Goal: Task Accomplishment & Management: Manage account settings

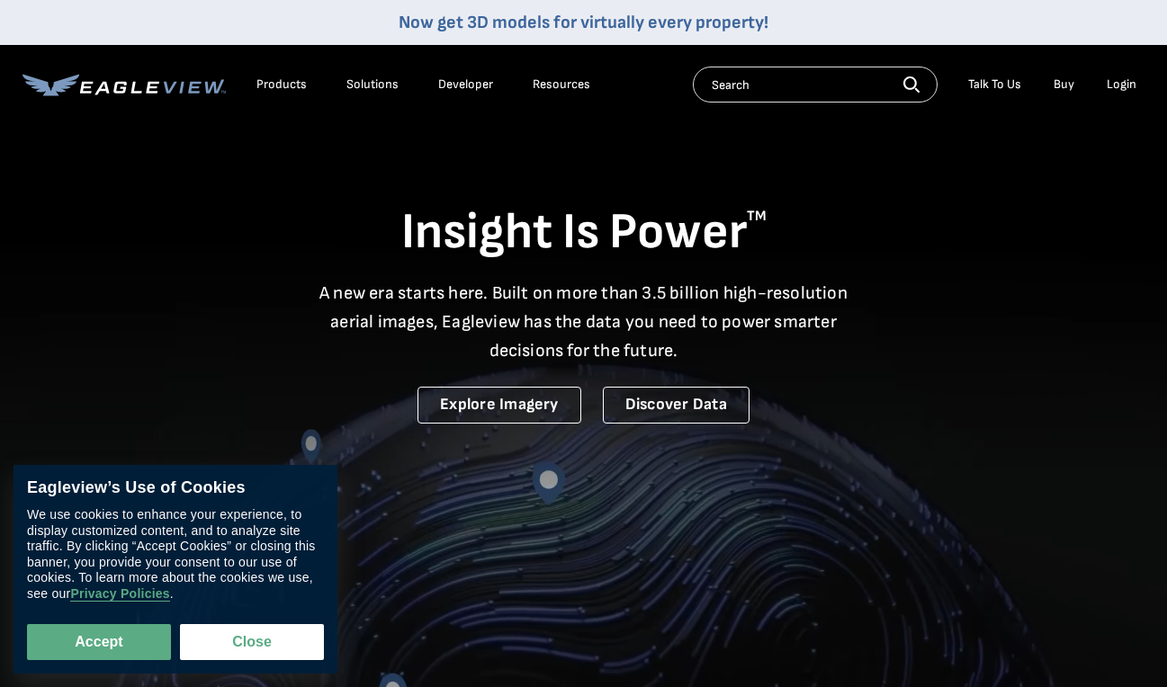
click at [1114, 85] on div "Login" at bounding box center [1121, 84] width 30 height 16
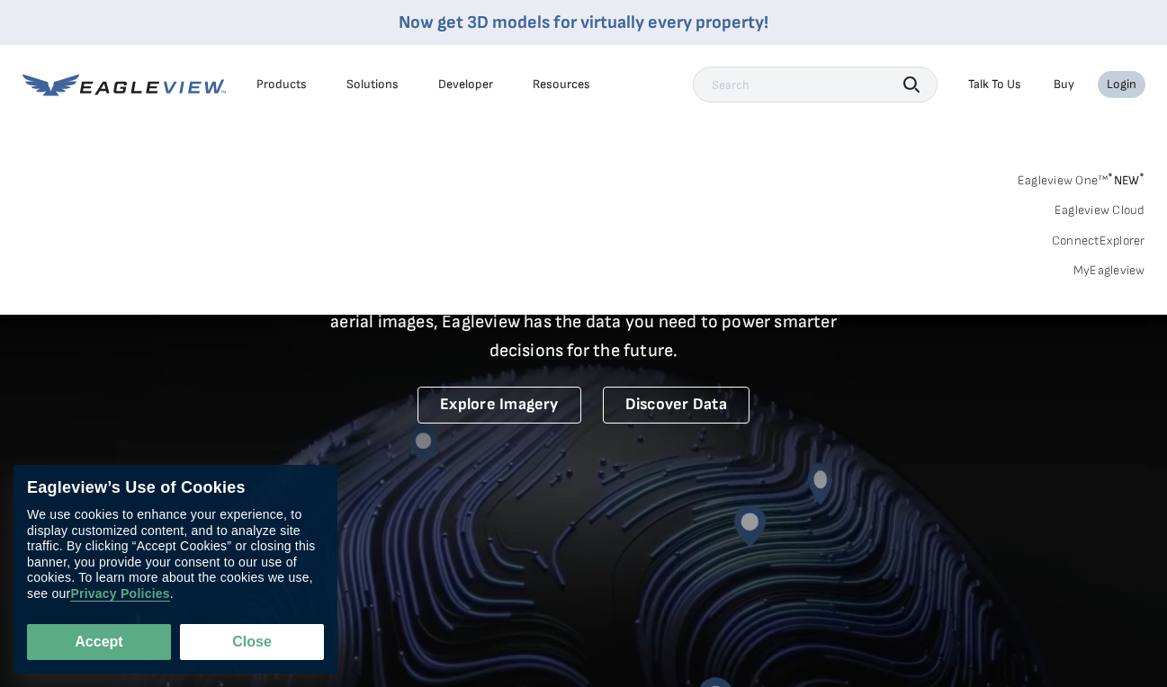
click at [1104, 265] on link "MyEagleview" at bounding box center [1109, 271] width 72 height 16
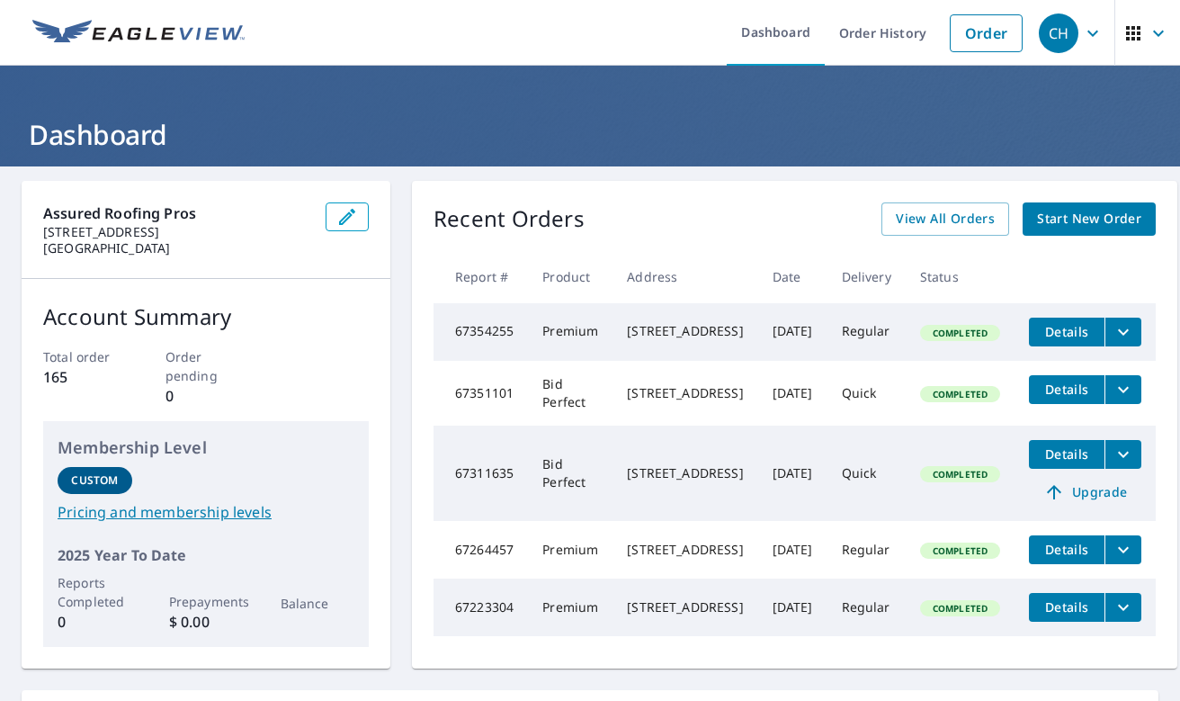
click at [1149, 34] on icon "button" at bounding box center [1159, 33] width 22 height 22
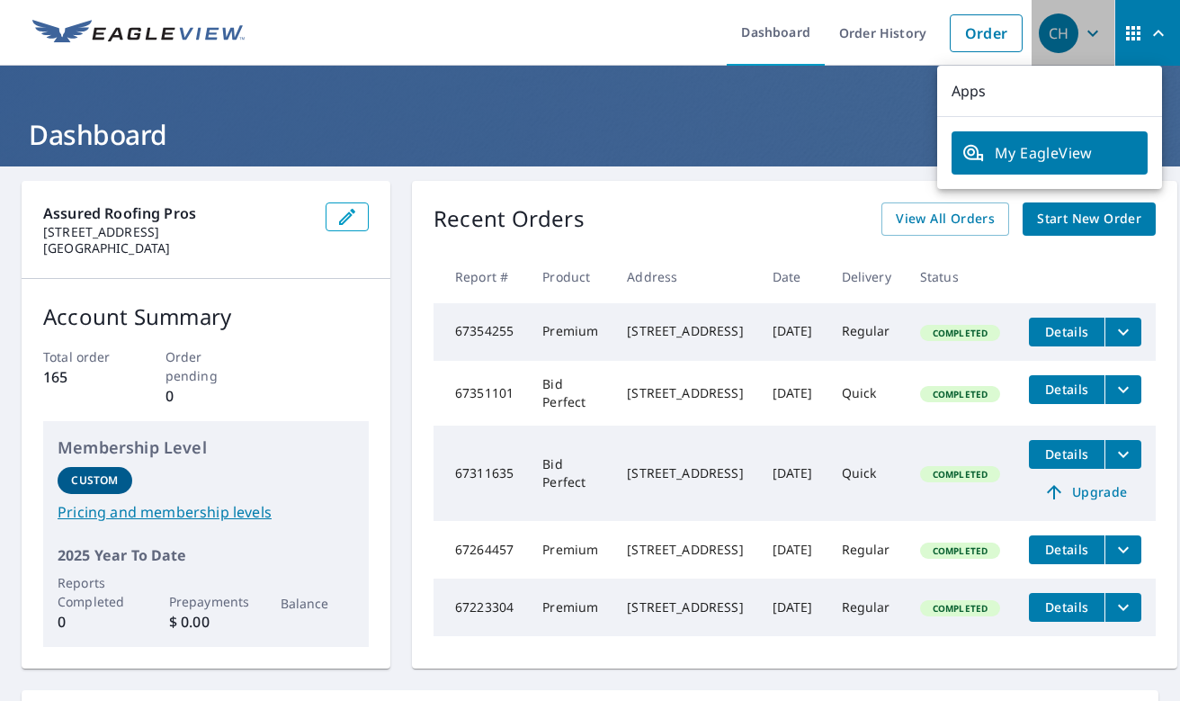
click at [1087, 32] on icon "button" at bounding box center [1092, 33] width 11 height 6
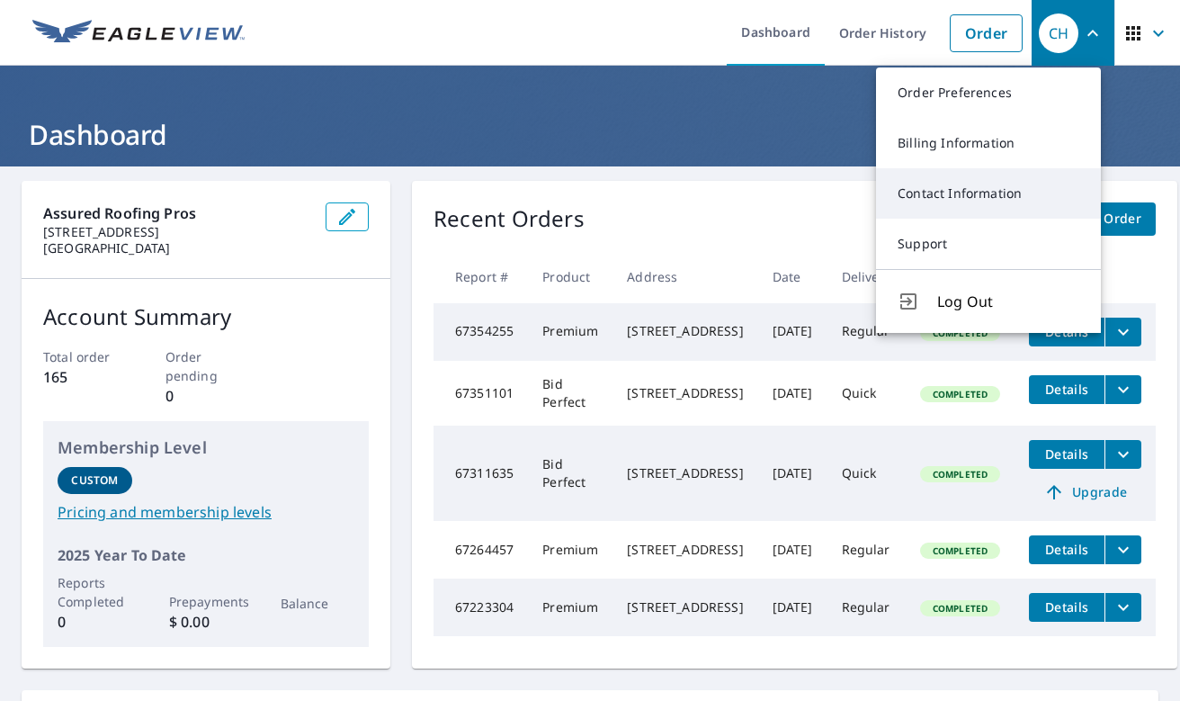
click at [952, 197] on link "Contact Information" at bounding box center [988, 193] width 225 height 50
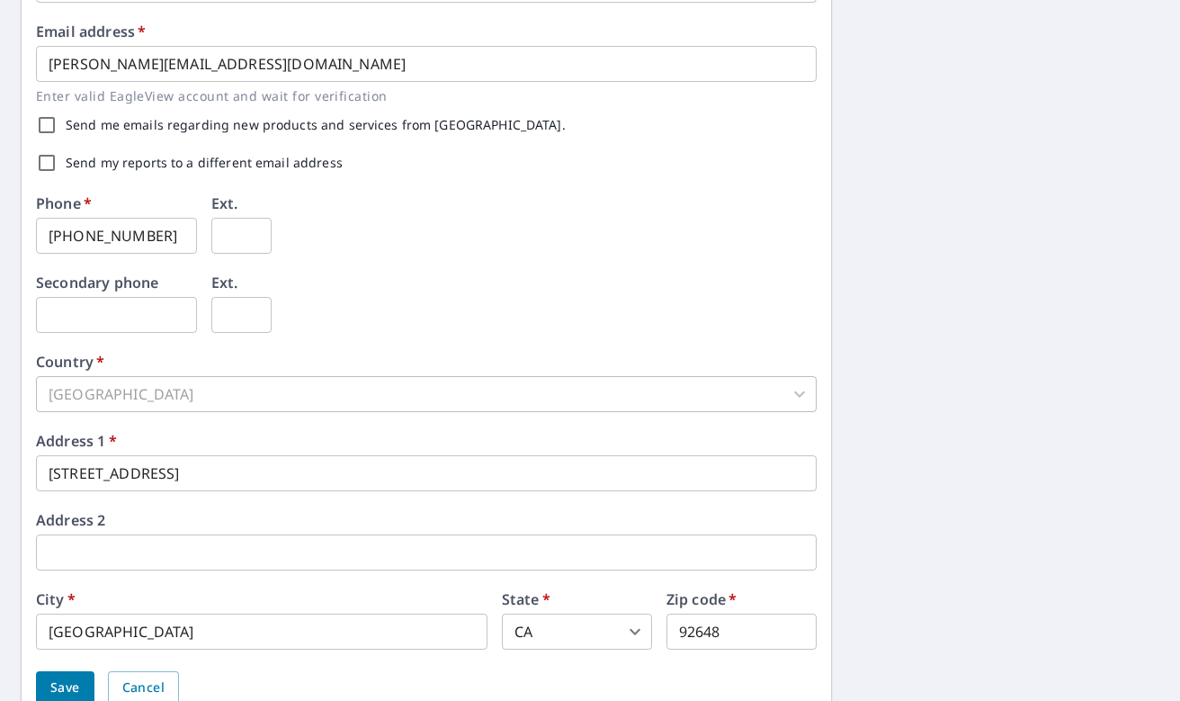
scroll to position [565, 0]
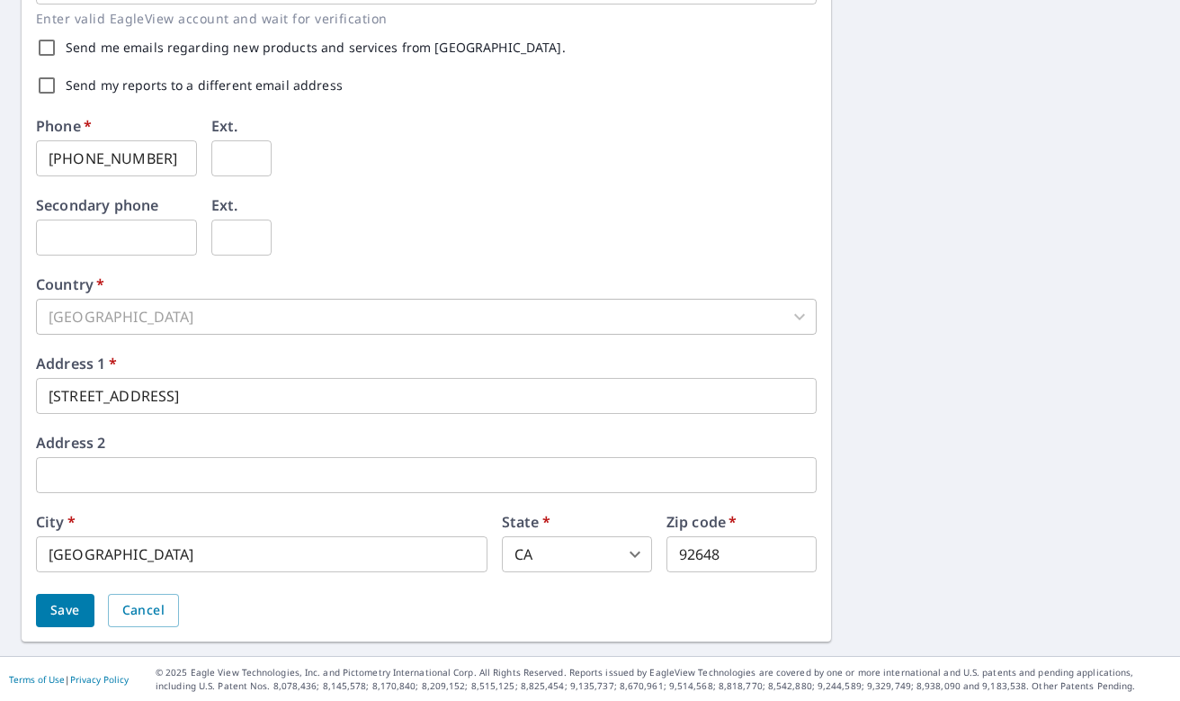
click at [81, 395] on input "1310 Palm Ave" at bounding box center [426, 396] width 781 height 36
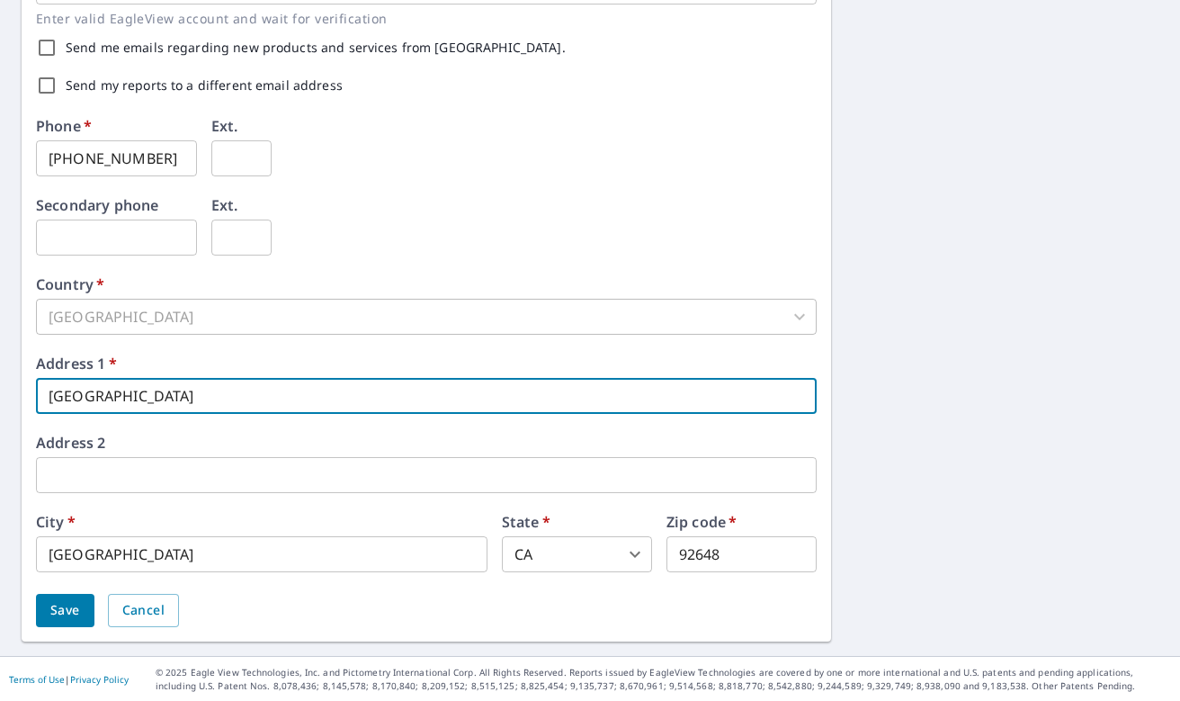
type input "[GEOGRAPHIC_DATA]"
click at [66, 609] on span "Save" at bounding box center [65, 610] width 30 height 22
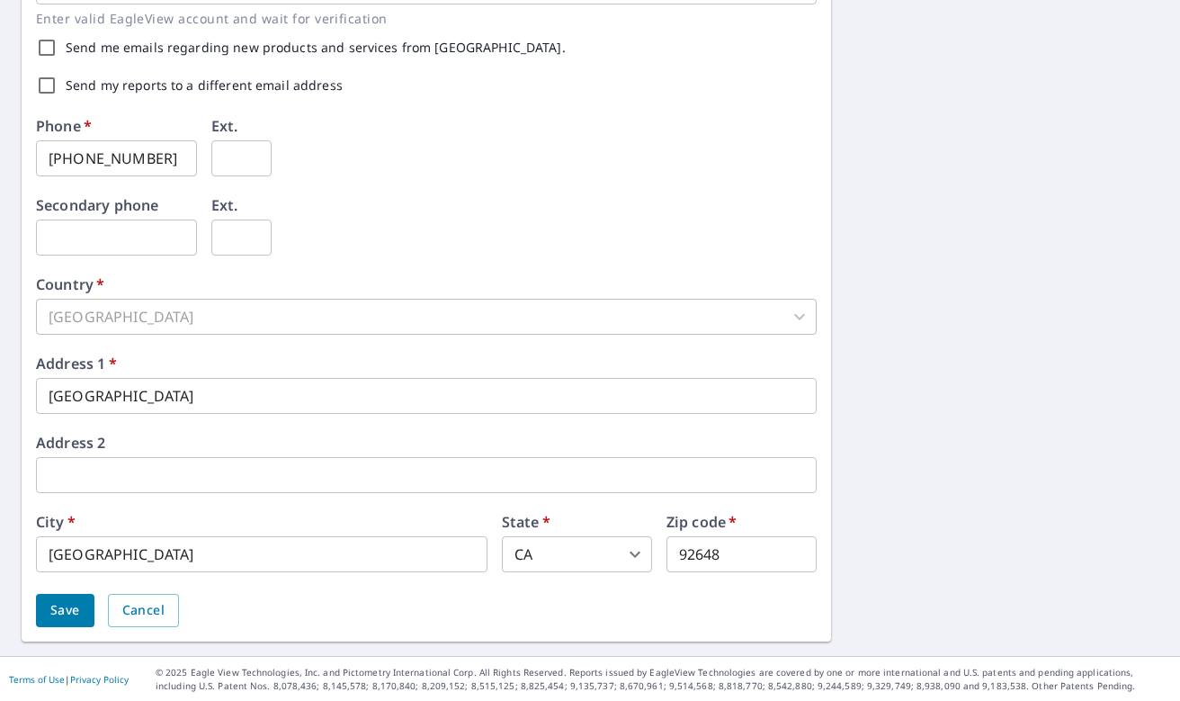
scroll to position [0, 0]
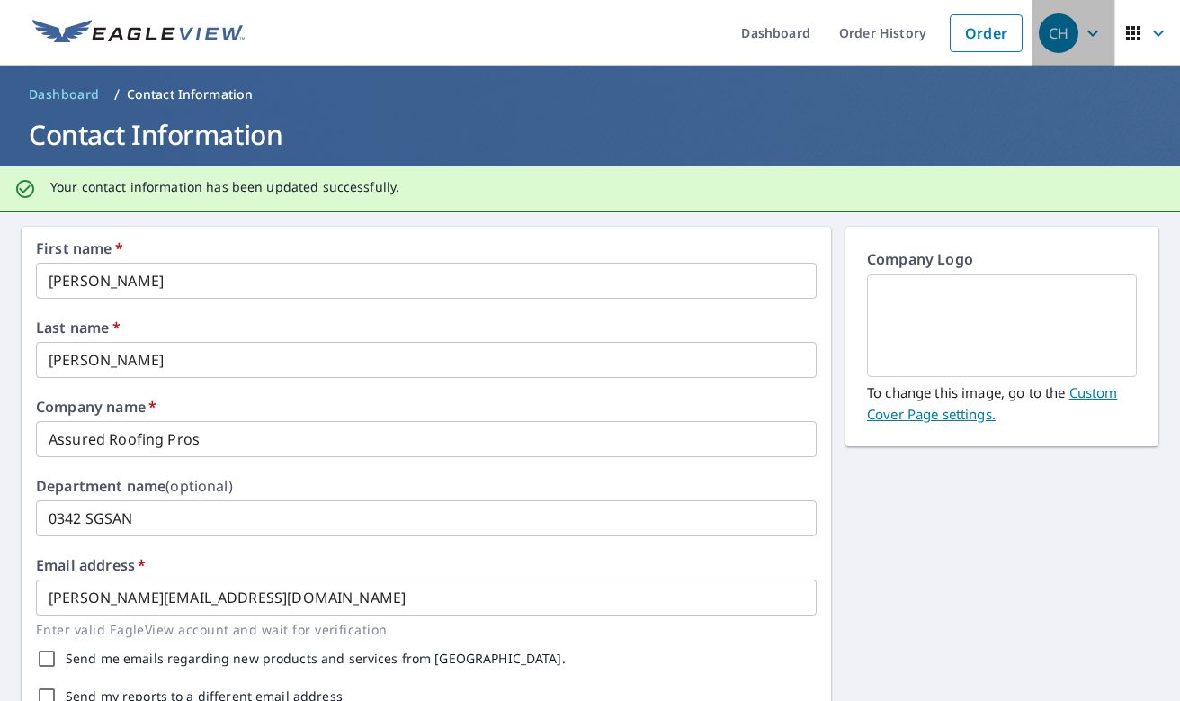
click at [1065, 38] on span "CH" at bounding box center [1073, 33] width 68 height 43
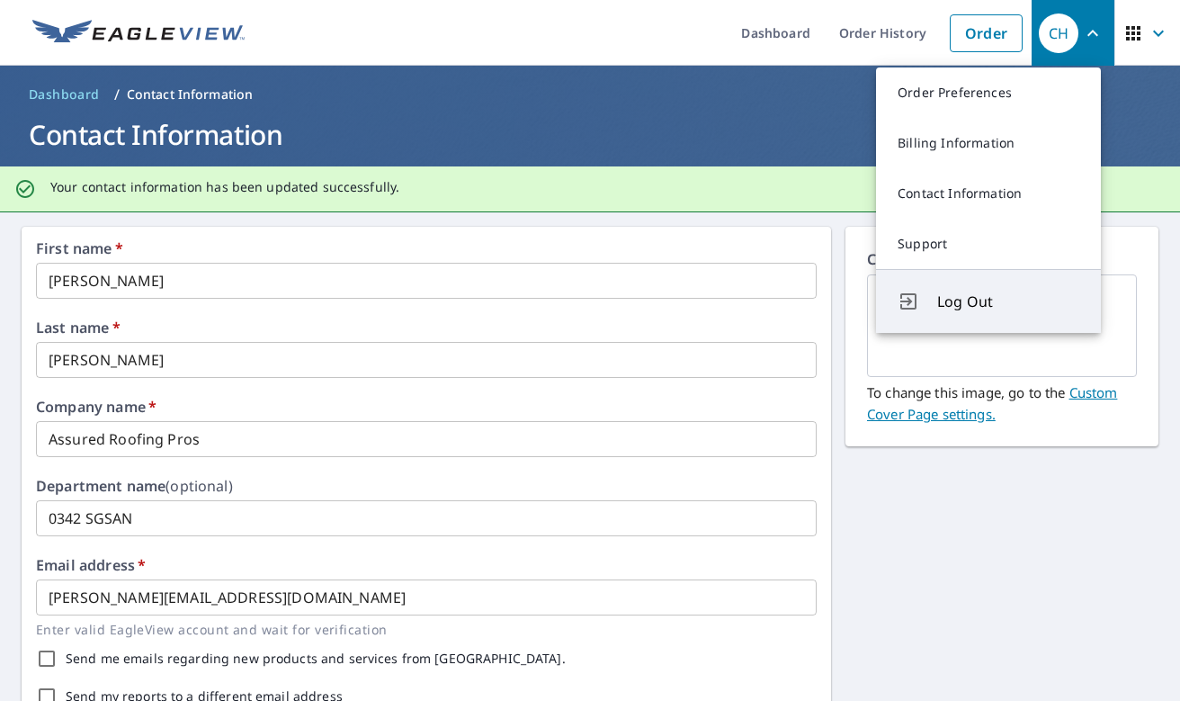
click at [947, 295] on span "Log Out" at bounding box center [1008, 302] width 142 height 22
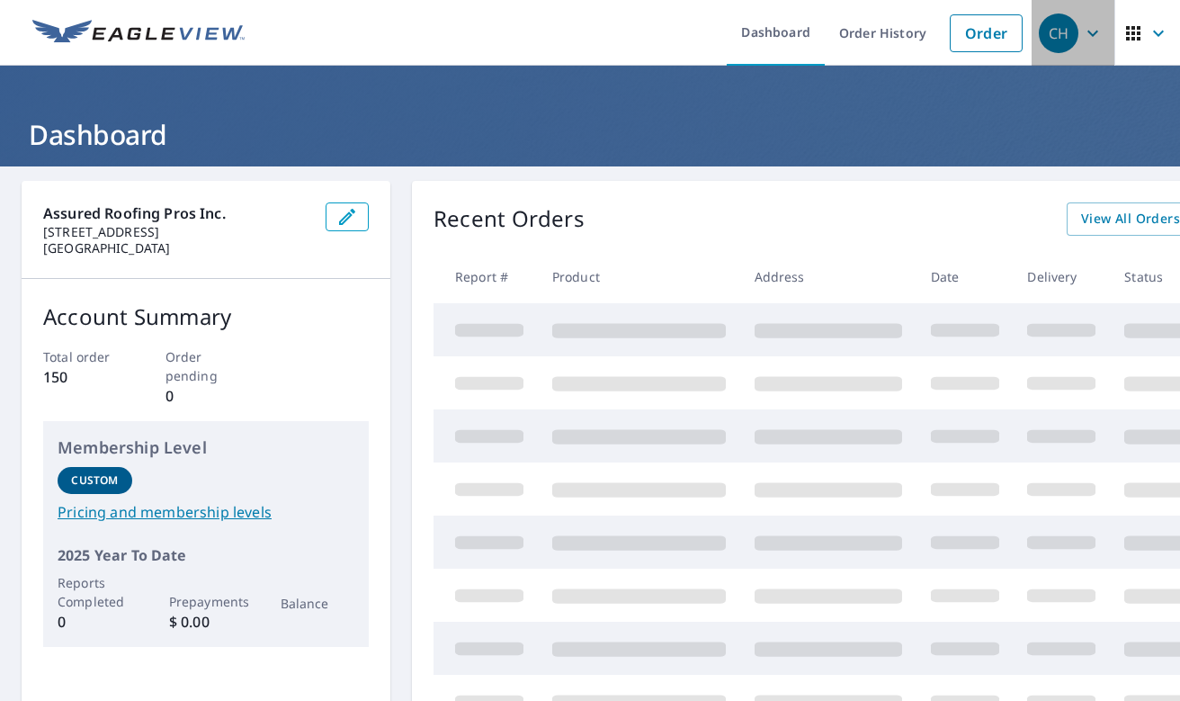
click at [1087, 33] on icon "button" at bounding box center [1092, 33] width 11 height 6
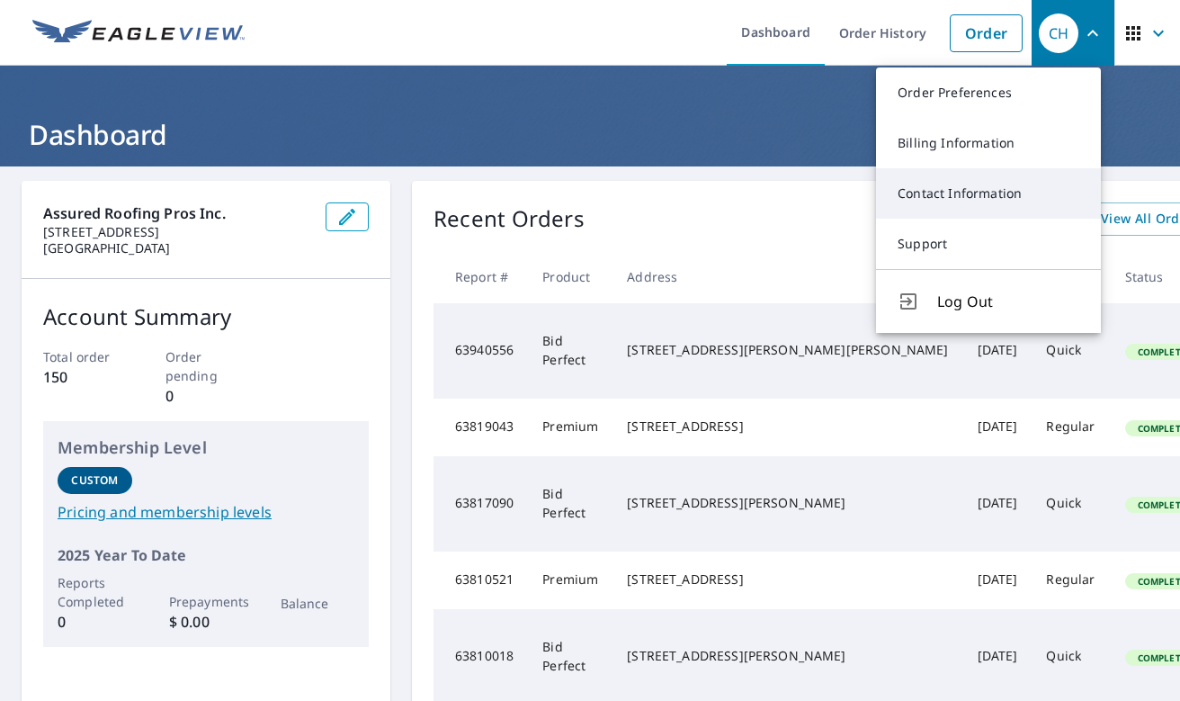
click at [955, 194] on link "Contact Information" at bounding box center [988, 193] width 225 height 50
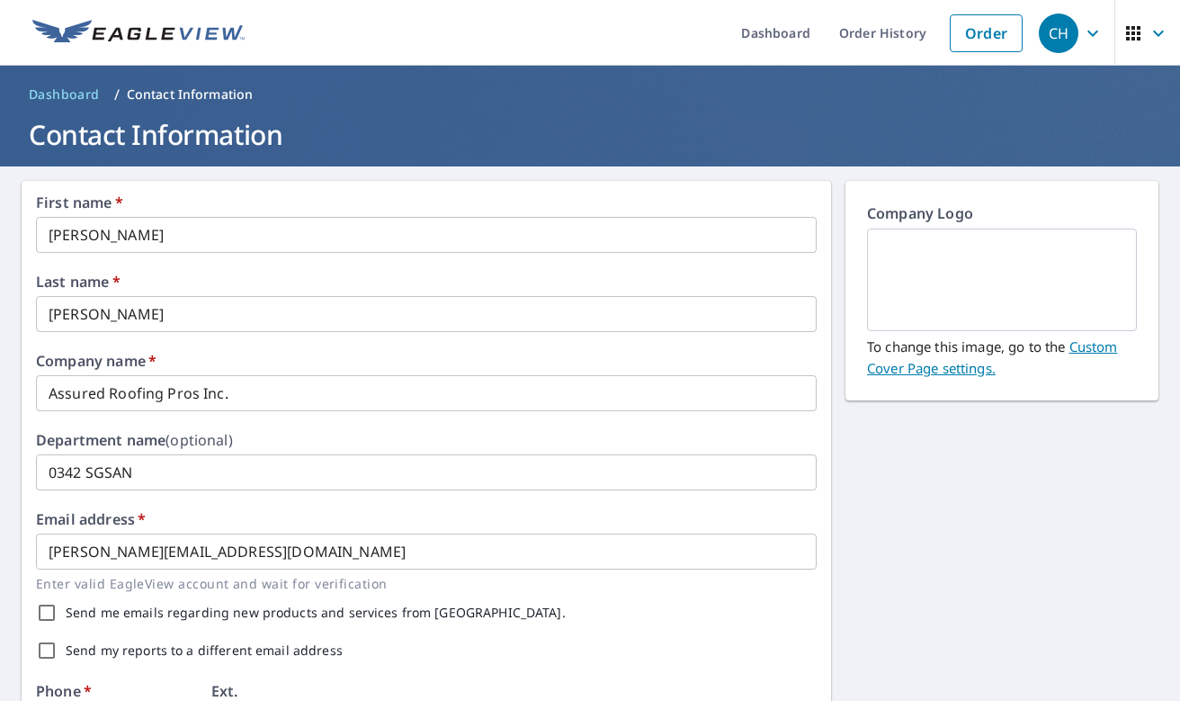
drag, startPoint x: 53, startPoint y: 317, endPoint x: 88, endPoint y: 328, distance: 37.0
click at [56, 317] on input "[PERSON_NAME]" at bounding box center [426, 314] width 781 height 36
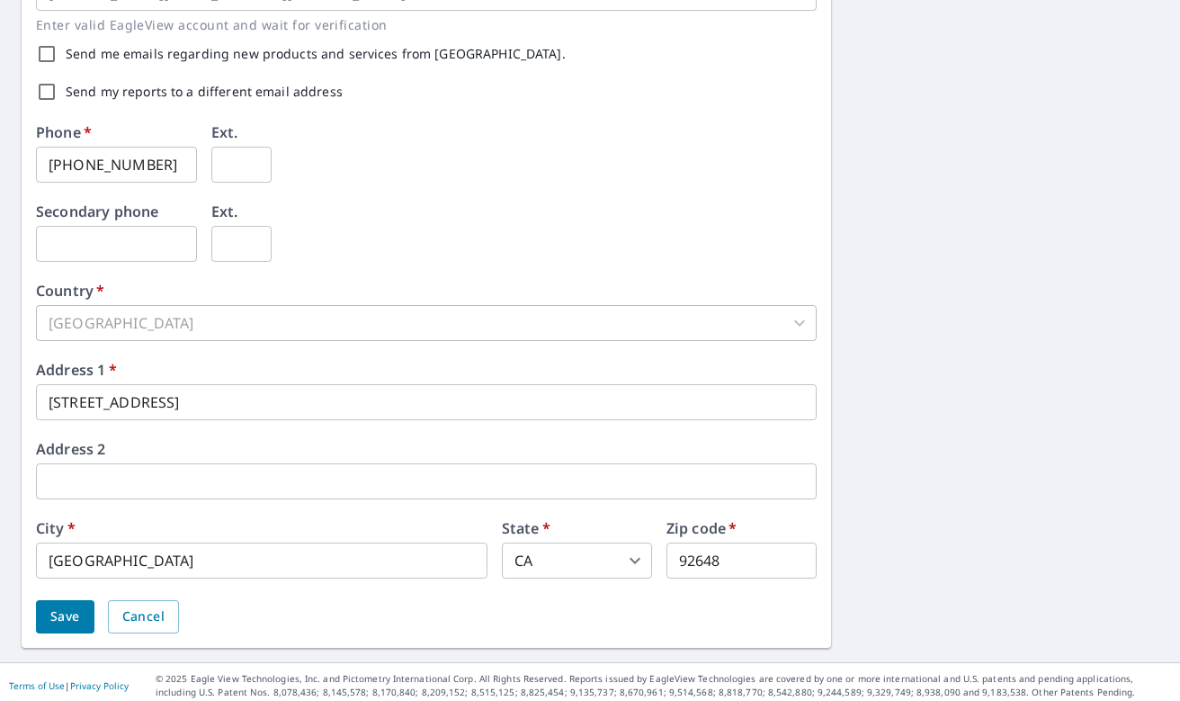
scroll to position [565, 0]
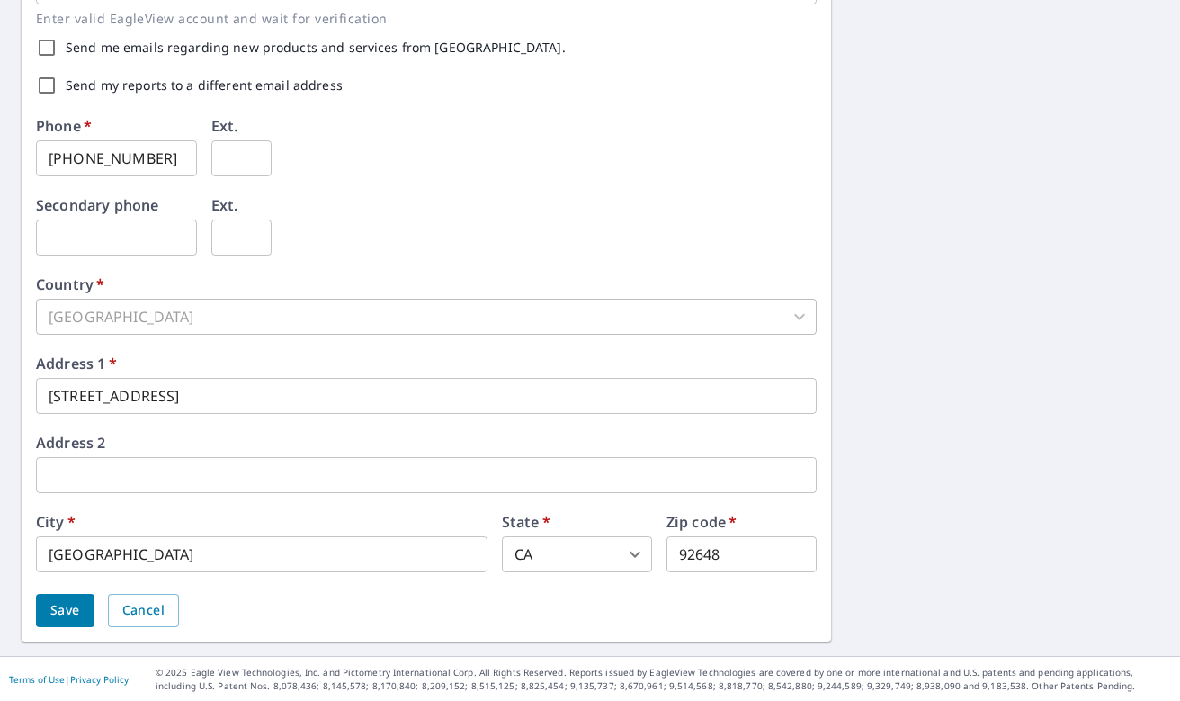
type input "[PERSON_NAME]"
click at [79, 392] on input "[STREET_ADDRESS]" at bounding box center [426, 396] width 781 height 36
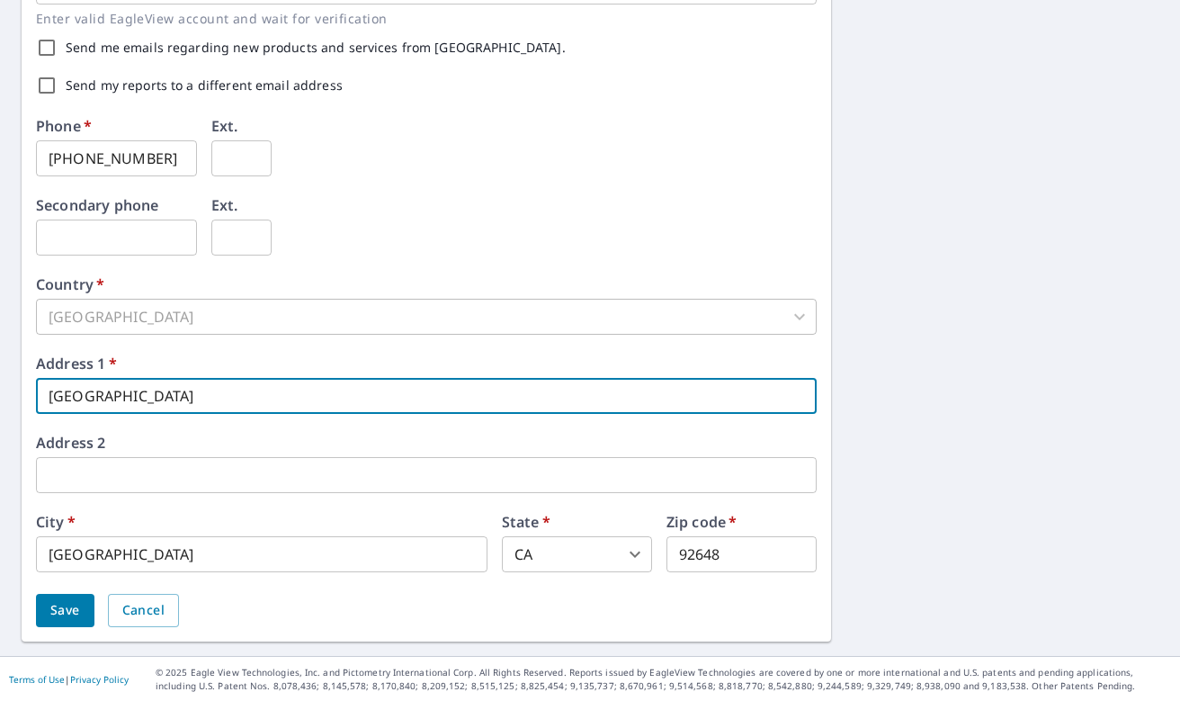
type input "[GEOGRAPHIC_DATA]"
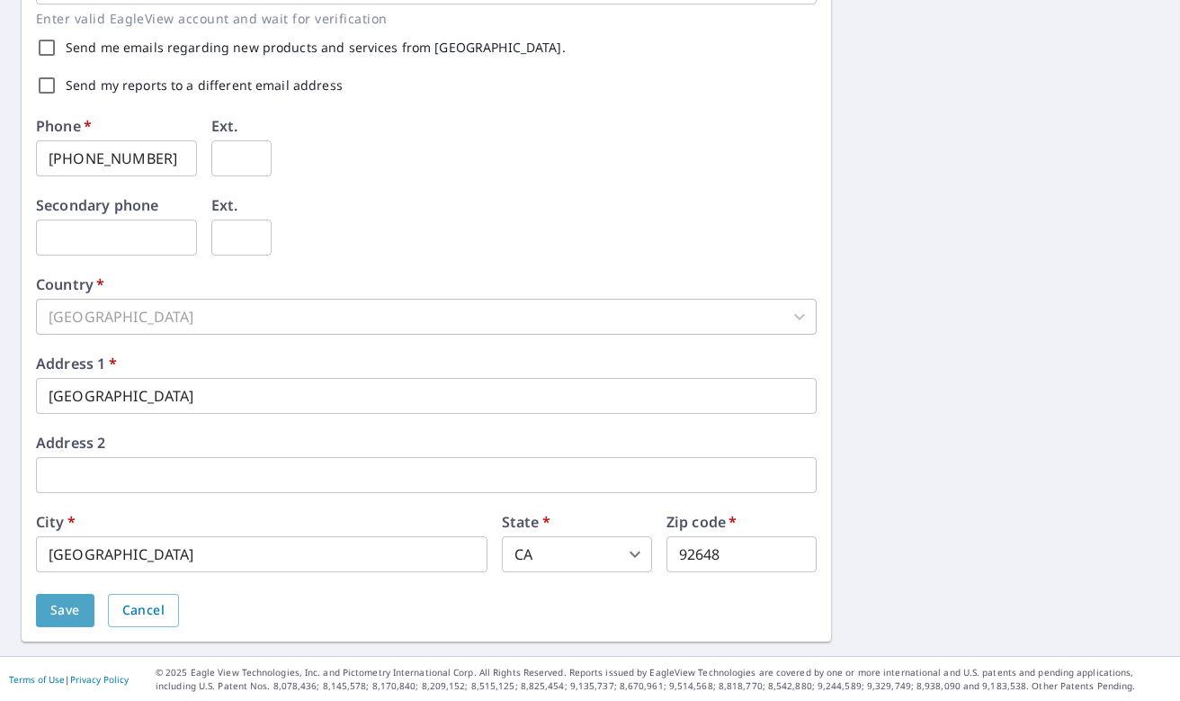
click at [58, 605] on span "Save" at bounding box center [65, 610] width 30 height 22
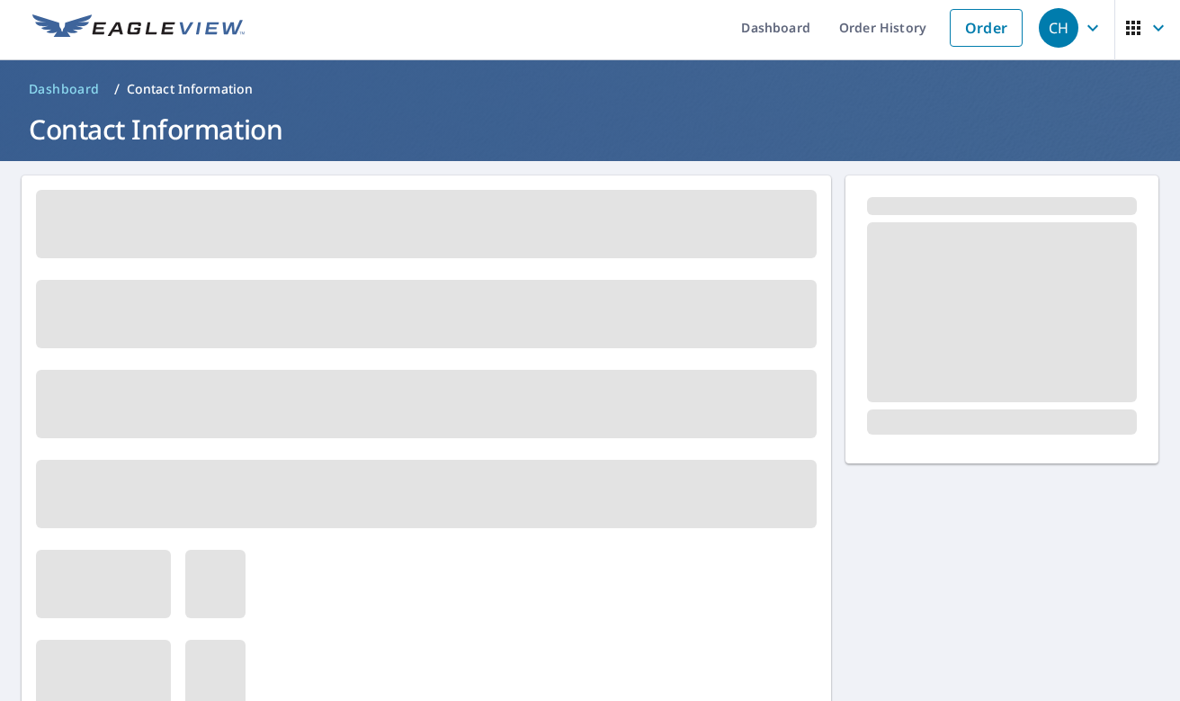
scroll to position [1, 0]
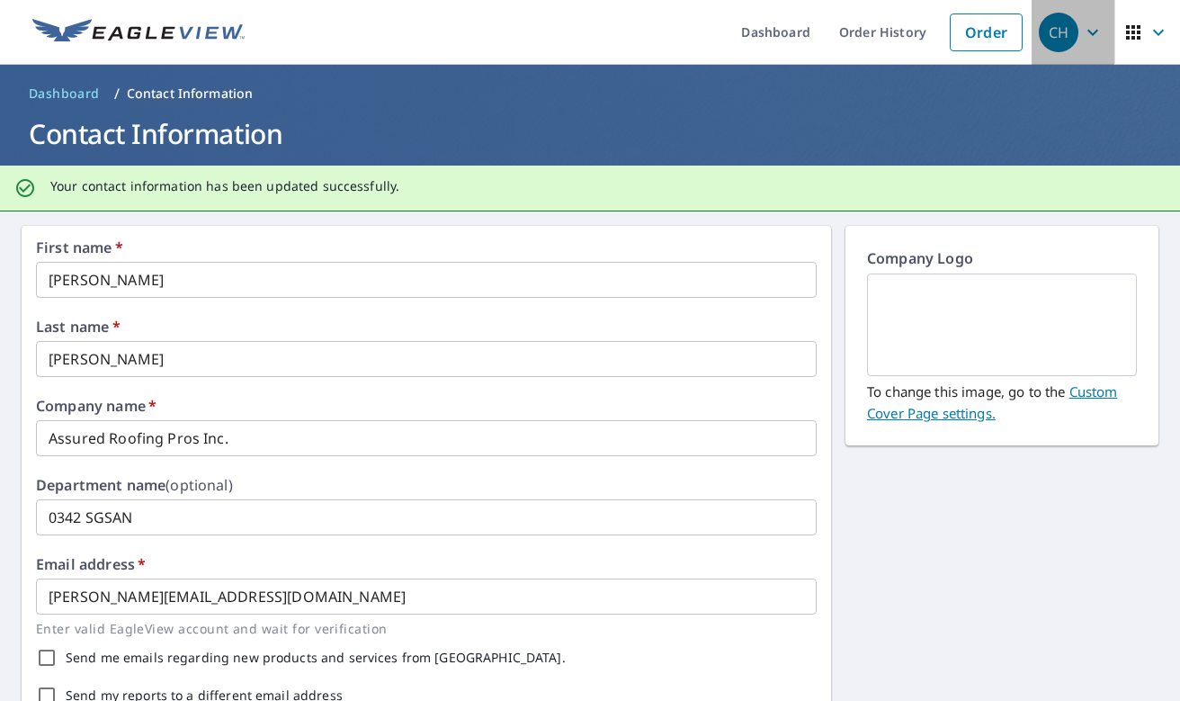
click at [1082, 31] on icon "button" at bounding box center [1093, 33] width 22 height 22
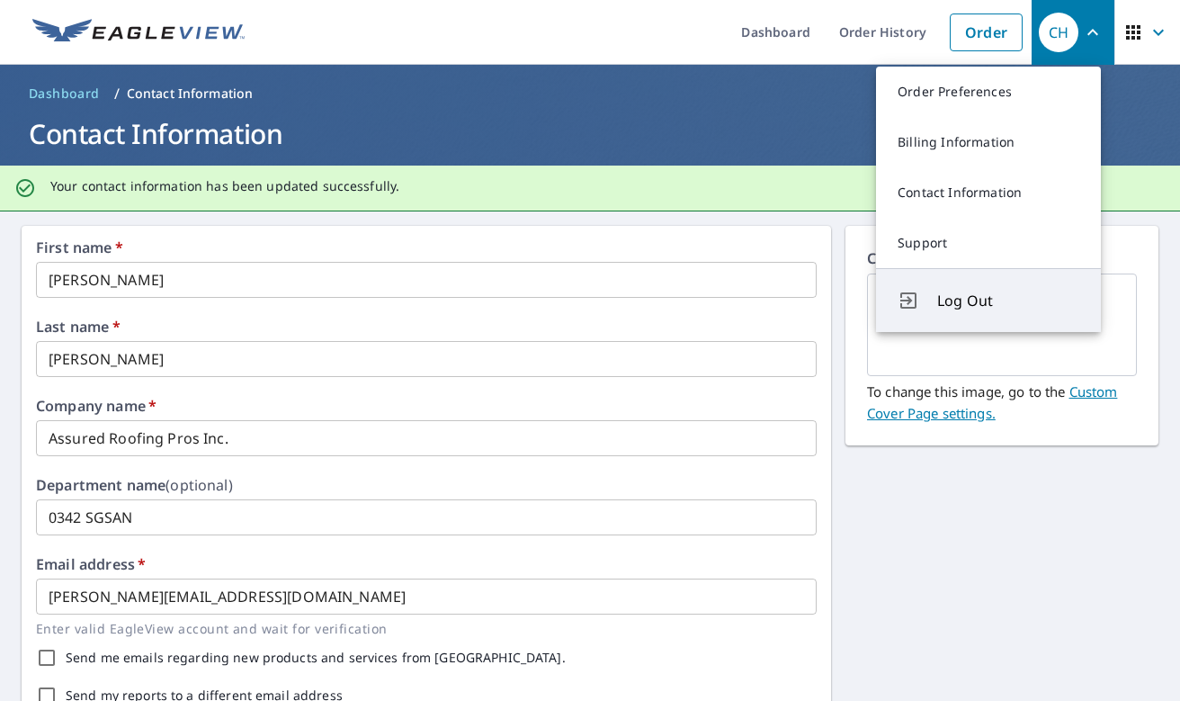
click at [961, 292] on span "Log Out" at bounding box center [1008, 301] width 142 height 22
